Goal: Find specific page/section: Find specific page/section

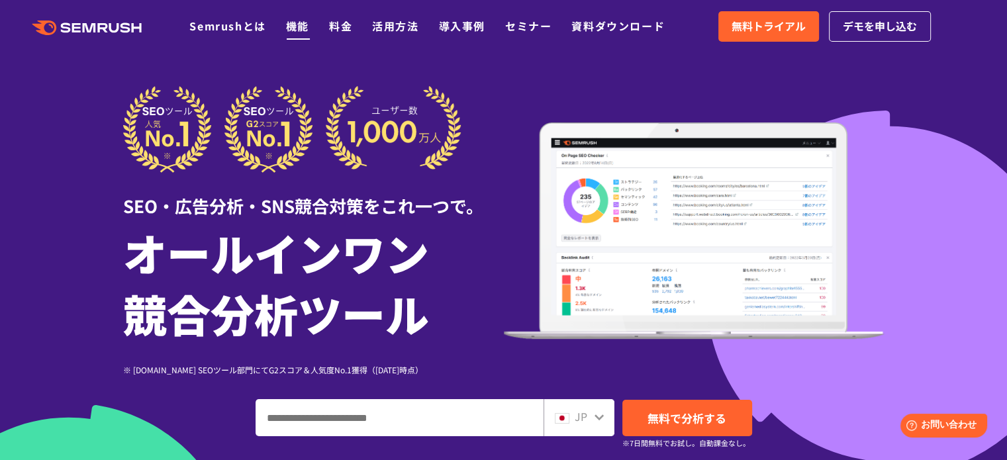
click at [301, 24] on link "機能" at bounding box center [297, 26] width 23 height 16
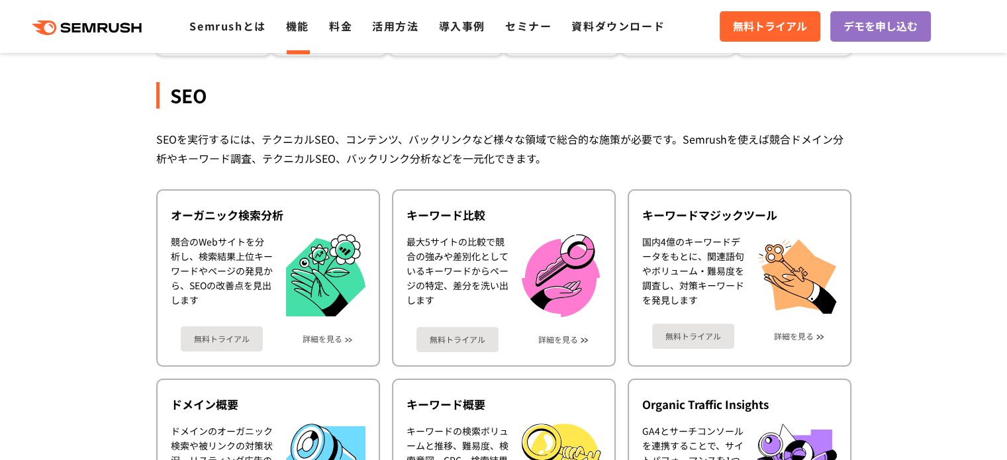
scroll to position [132, 0]
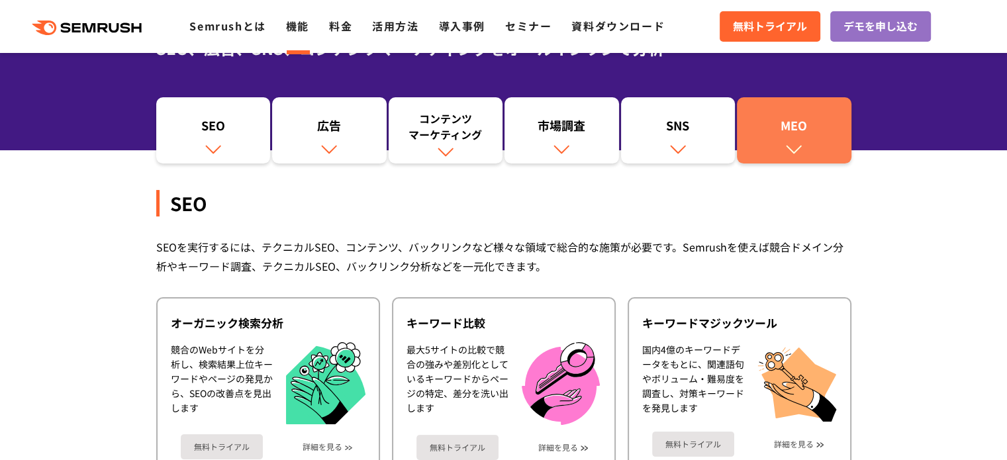
click at [841, 148] on link "MEO" at bounding box center [794, 130] width 115 height 66
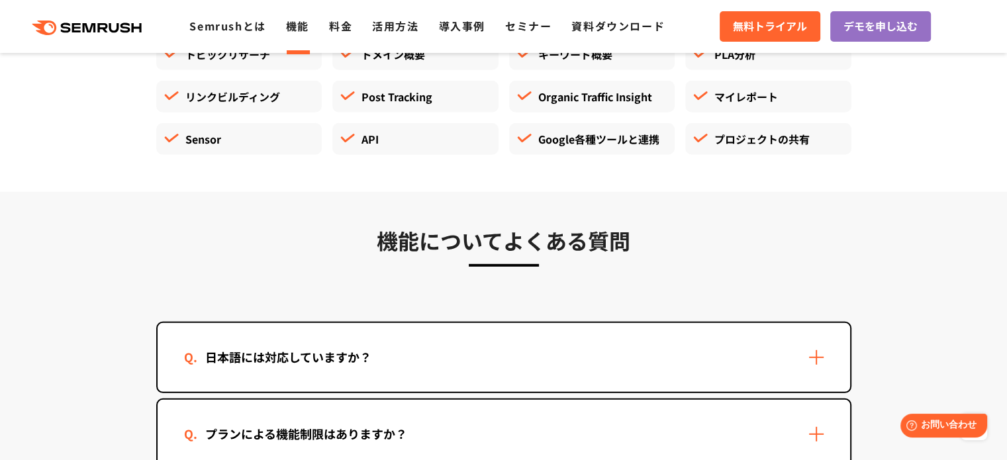
scroll to position [3637, 0]
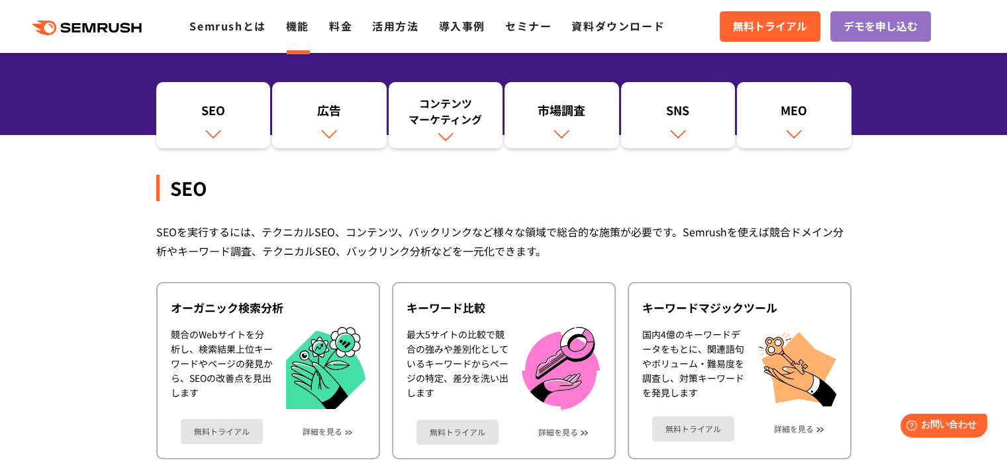
scroll to position [132, 0]
